Goal: Information Seeking & Learning: Learn about a topic

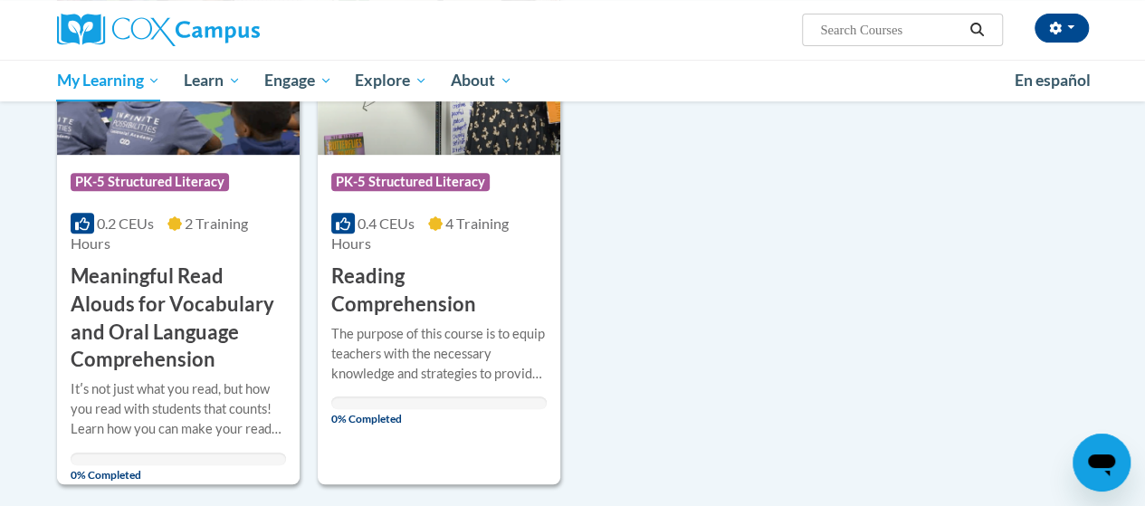
scroll to position [362, 0]
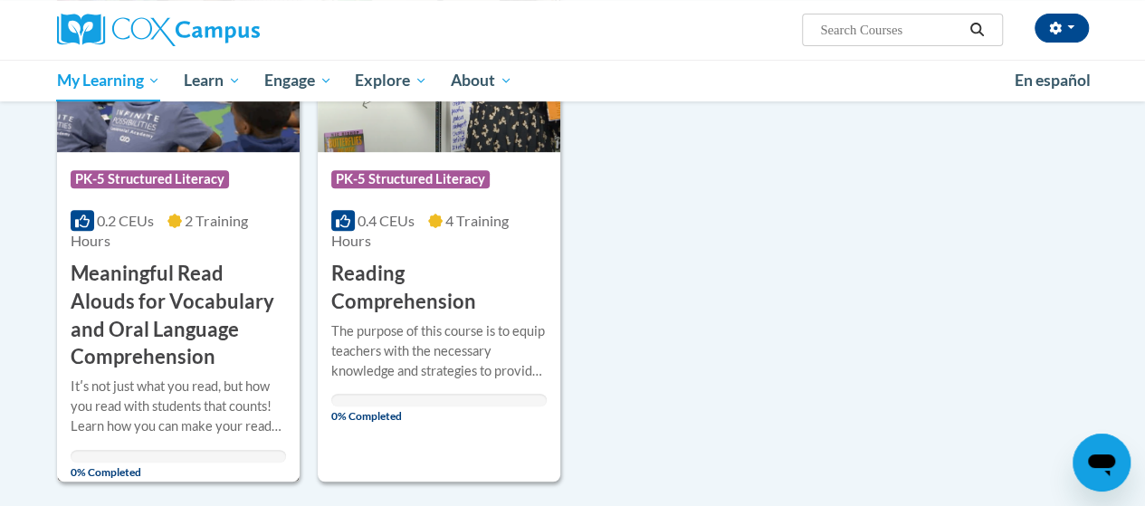
click at [128, 135] on img at bounding box center [178, 59] width 243 height 185
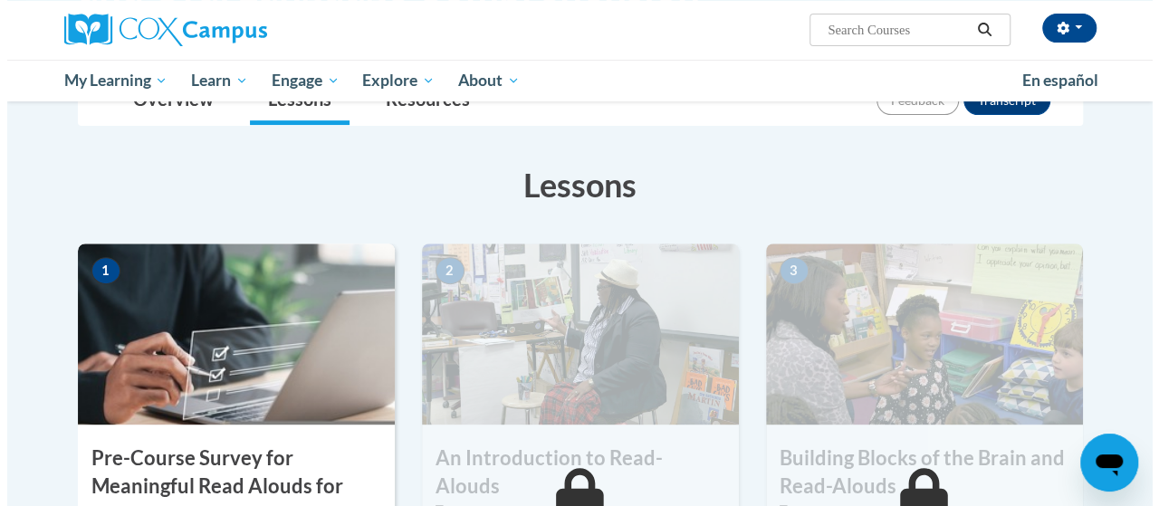
scroll to position [453, 0]
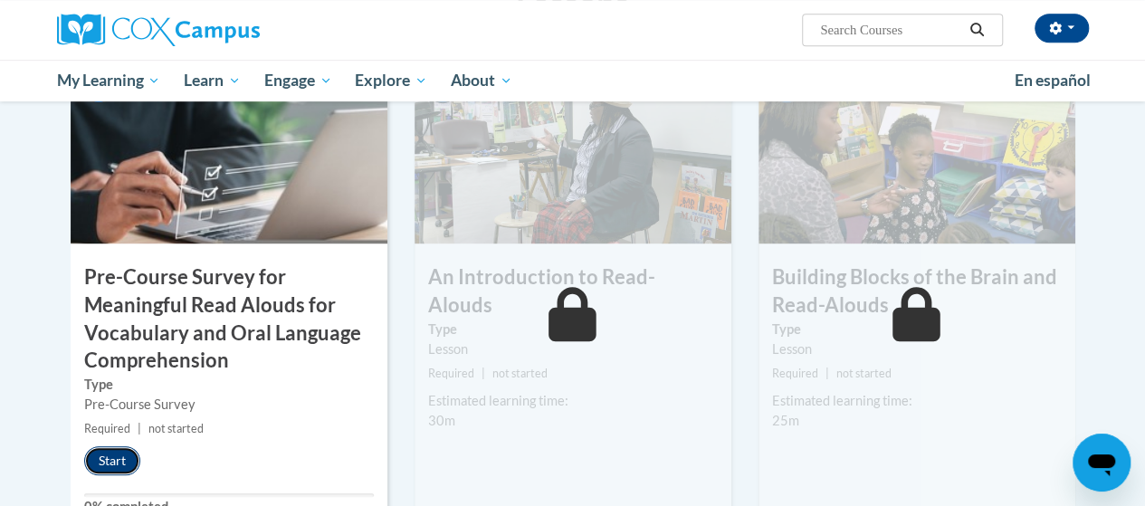
click at [117, 458] on button "Start" at bounding box center [112, 460] width 56 height 29
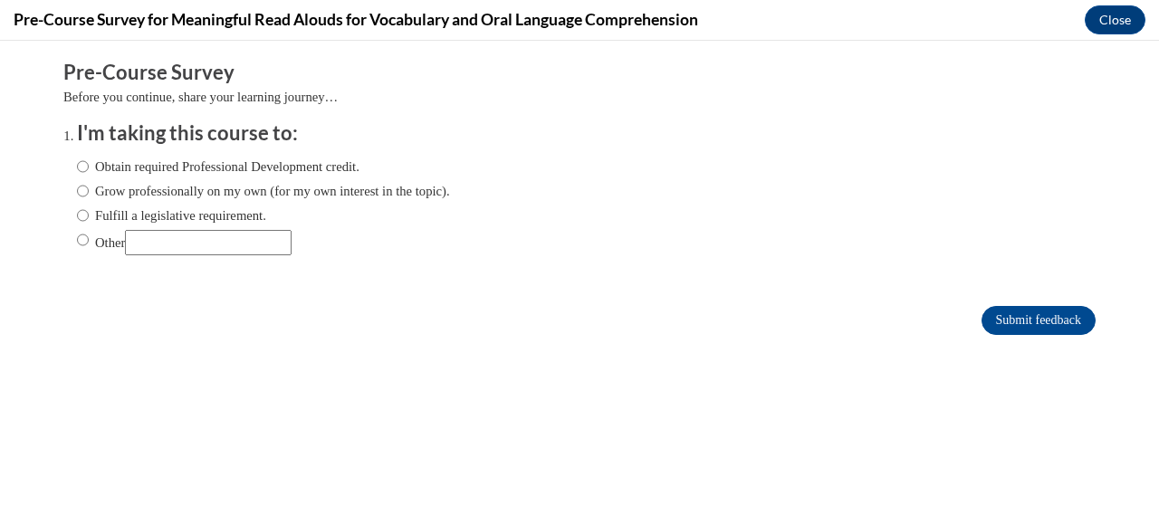
scroll to position [0, 0]
click at [80, 169] on label "Obtain required Professional Development credit." at bounding box center [218, 167] width 282 height 20
click at [80, 169] on input "Obtain required Professional Development credit." at bounding box center [83, 167] width 12 height 20
radio input "true"
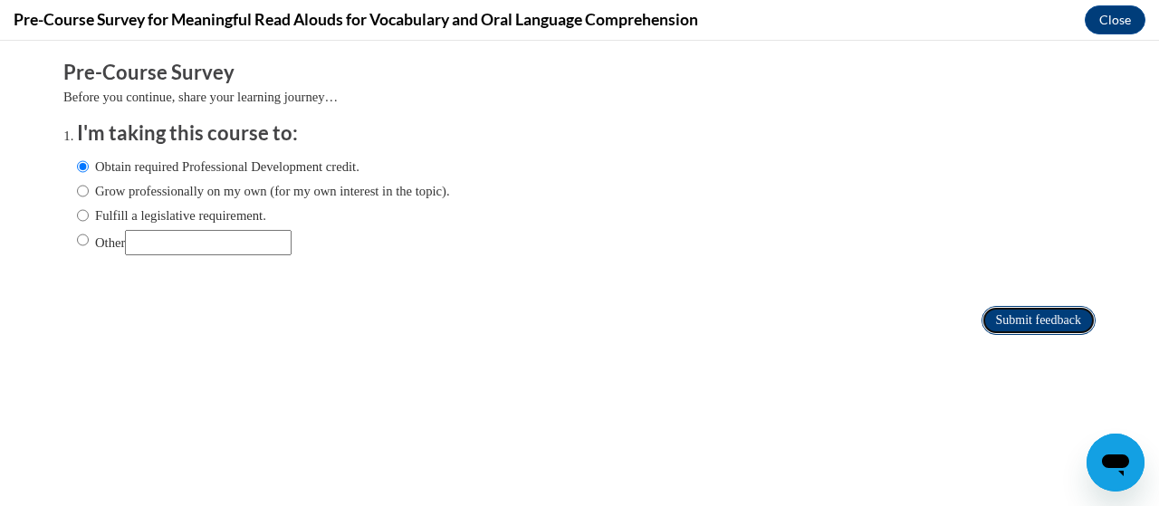
click at [1000, 333] on input "Submit feedback" at bounding box center [1038, 320] width 114 height 29
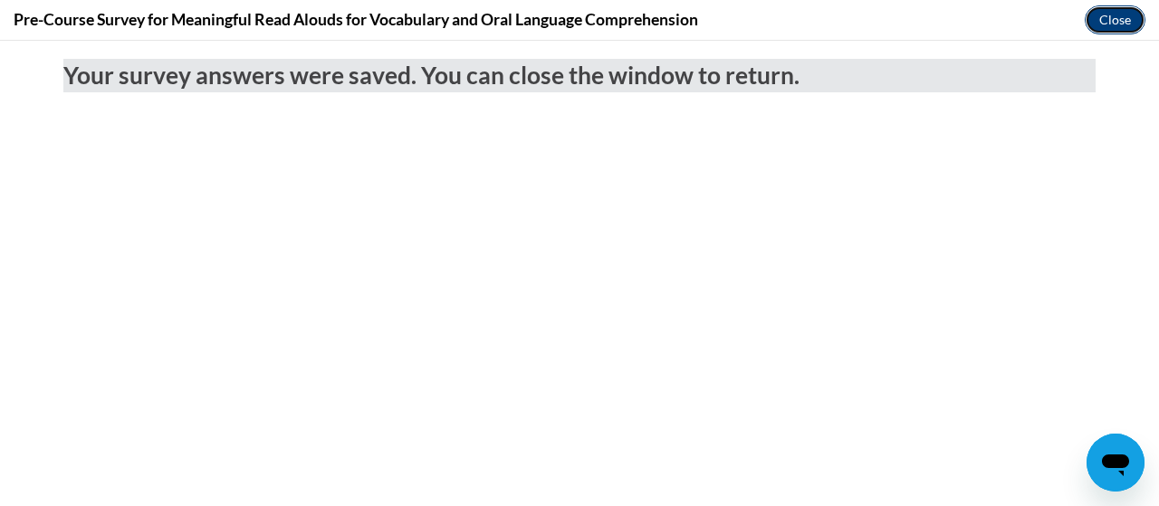
click at [1119, 24] on button "Close" at bounding box center [1115, 19] width 61 height 29
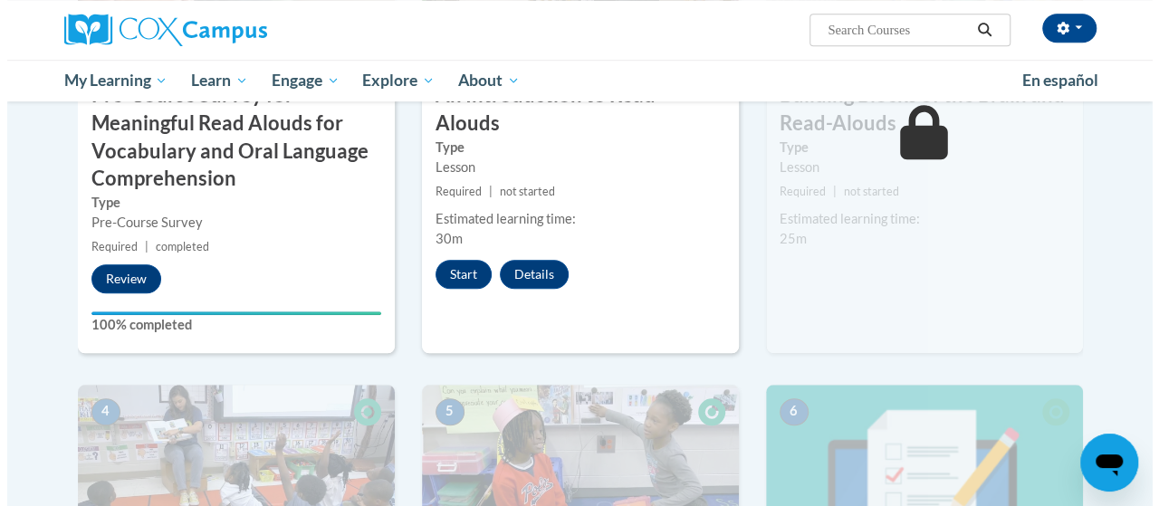
scroll to position [543, 0]
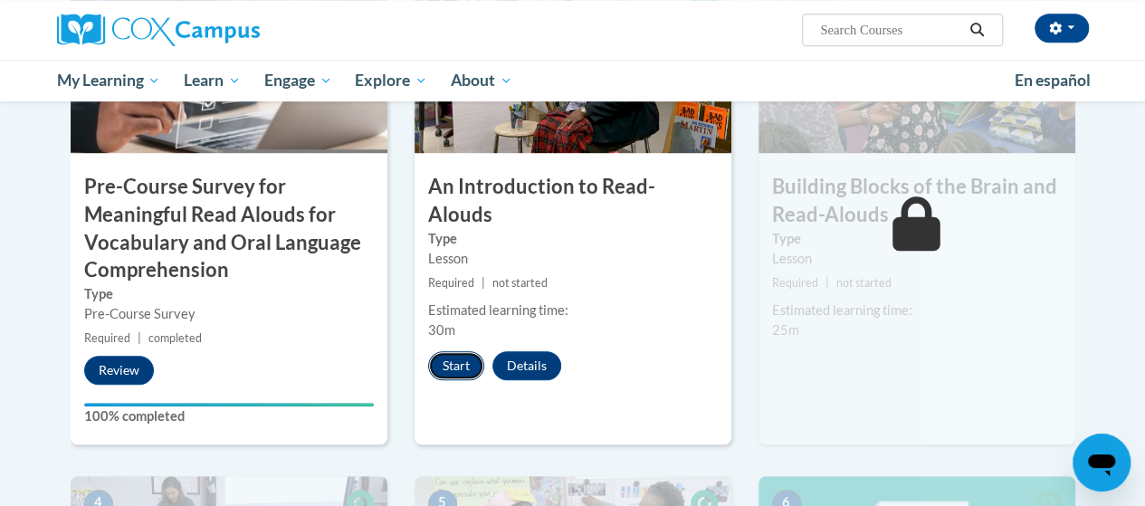
click at [463, 351] on button "Start" at bounding box center [456, 365] width 56 height 29
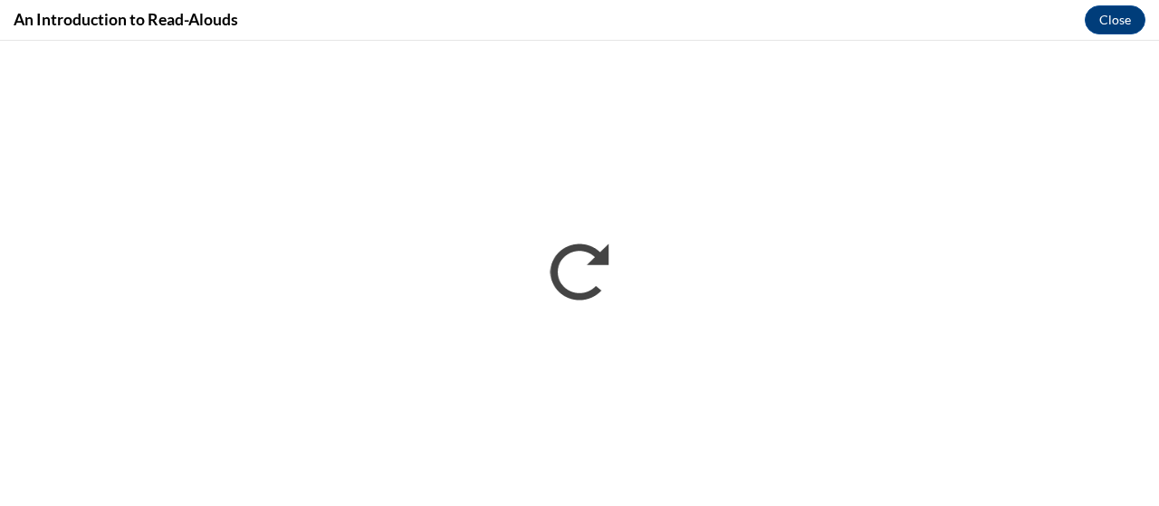
scroll to position [0, 0]
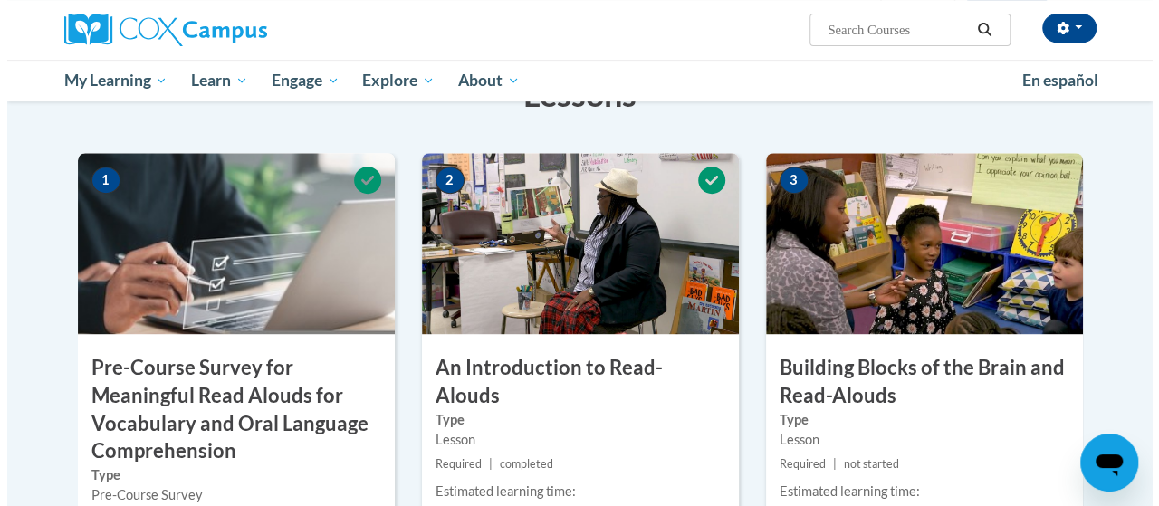
scroll to position [453, 0]
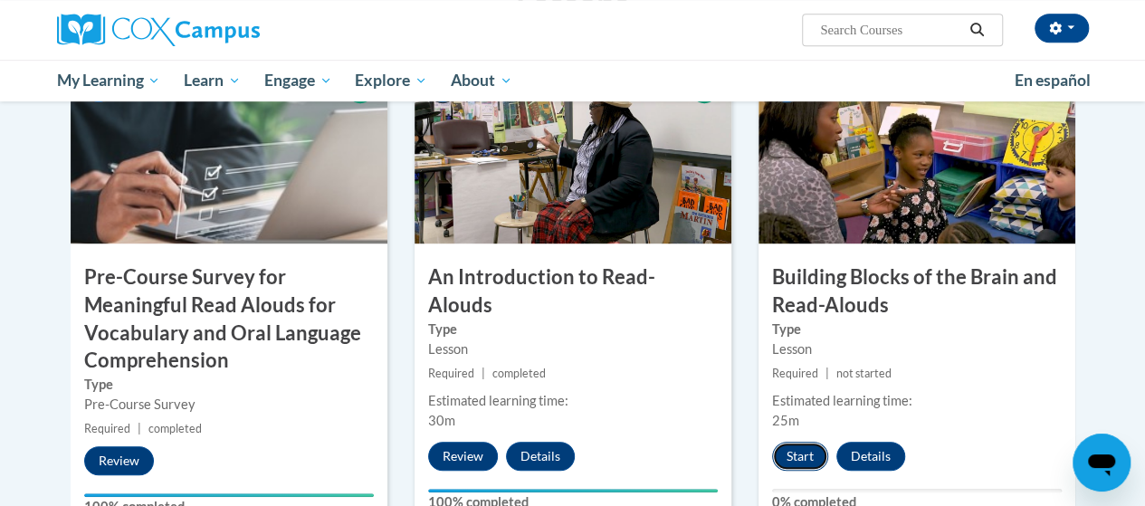
click at [799, 455] on button "Start" at bounding box center [800, 456] width 56 height 29
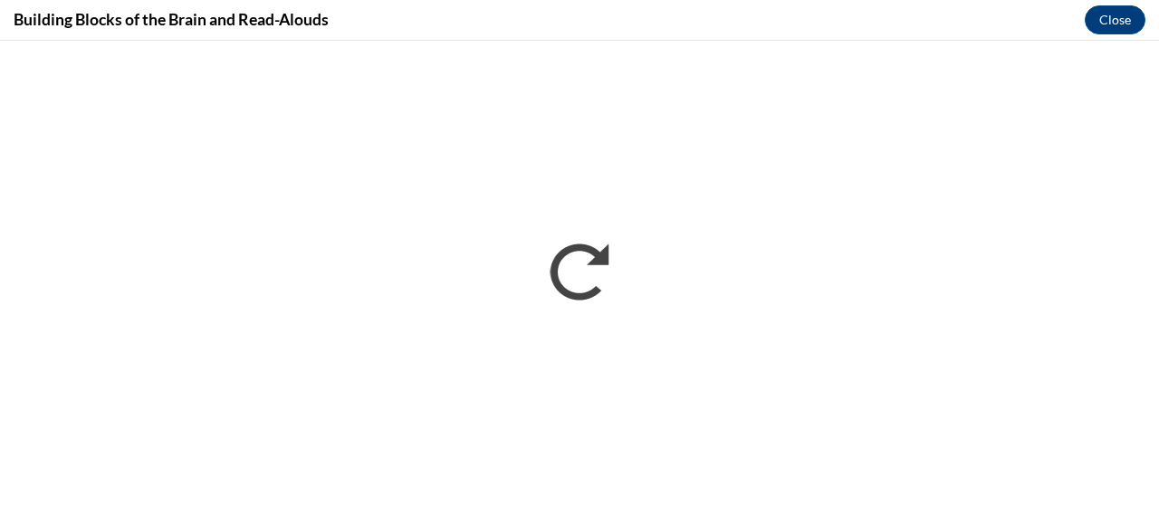
scroll to position [0, 0]
